Goal: Task Accomplishment & Management: Complete application form

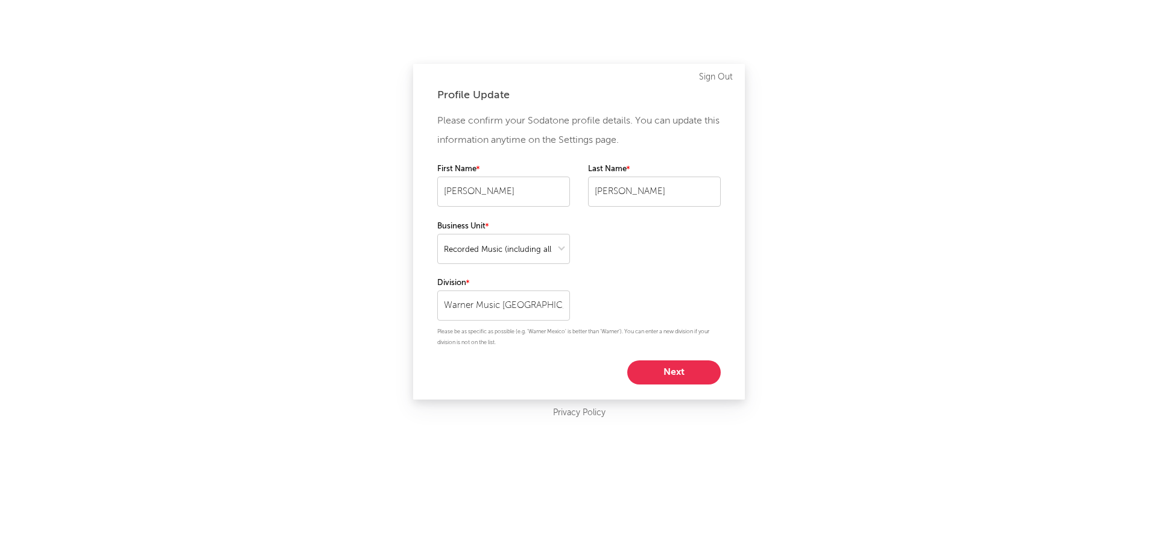
select select "recorded_music"
click at [665, 377] on button "Next" at bounding box center [673, 373] width 93 height 24
select select "other"
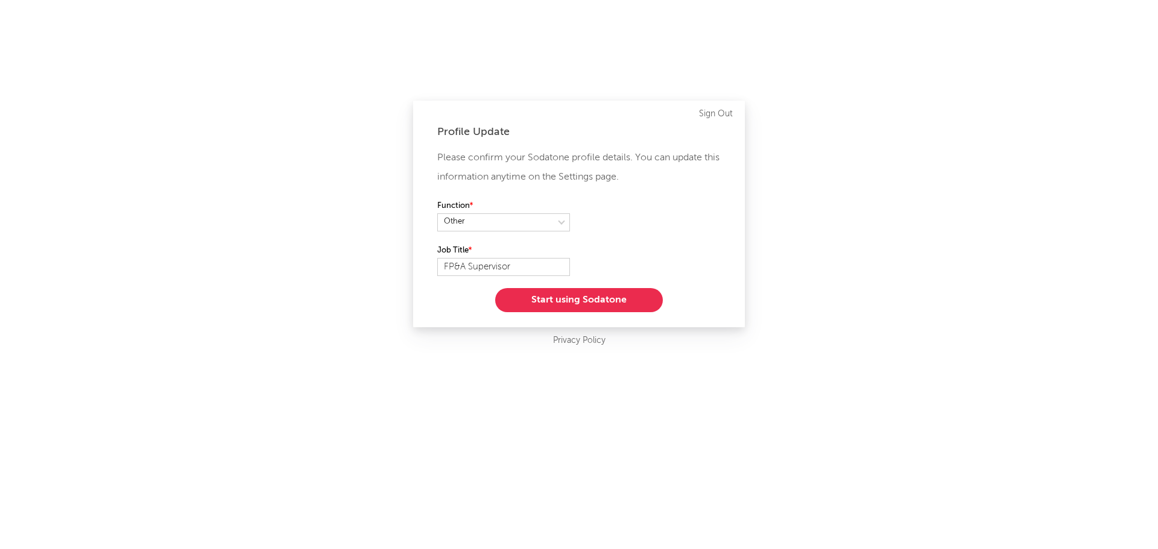
click at [589, 303] on button "Start using Sodatone" at bounding box center [579, 300] width 168 height 24
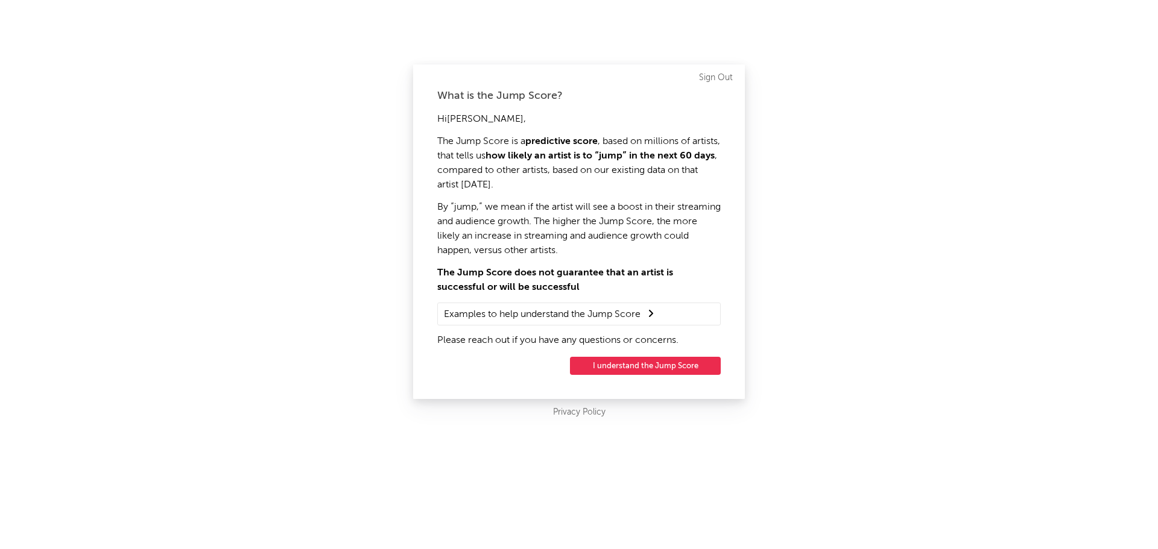
click at [641, 367] on button "I understand the Jump Score" at bounding box center [645, 366] width 151 height 18
